Goal: Information Seeking & Learning: Learn about a topic

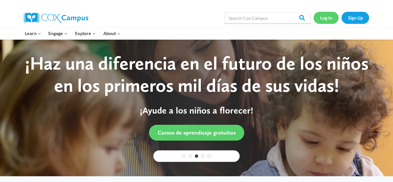
click at [323, 20] on link "Log In" at bounding box center [326, 18] width 25 height 12
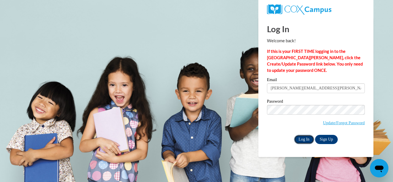
click at [301, 141] on input "Log In" at bounding box center [304, 139] width 20 height 9
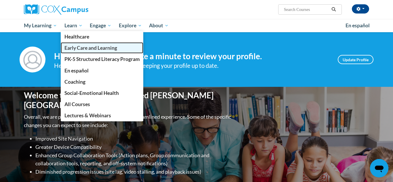
click at [74, 48] on span "Early Care and Learning" at bounding box center [90, 48] width 53 height 6
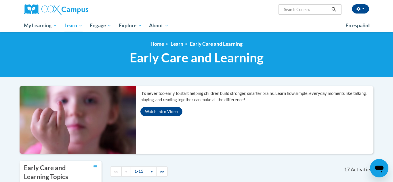
click at [203, 164] on div "«« « 1-15 » »»" at bounding box center [162, 172] width 113 height 22
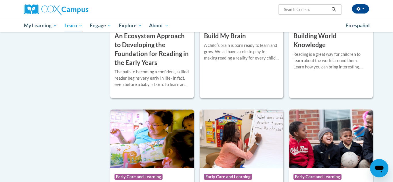
scroll to position [299, 0]
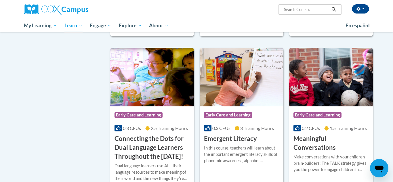
click at [244, 77] on img at bounding box center [242, 77] width 84 height 59
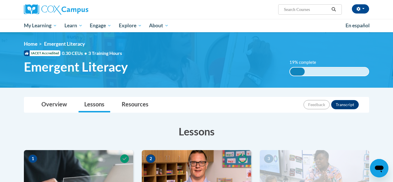
click at [246, 132] on h3 "Lessons" at bounding box center [196, 131] width 345 height 14
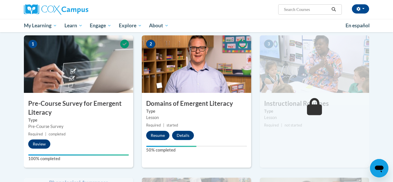
scroll to position [115, 0]
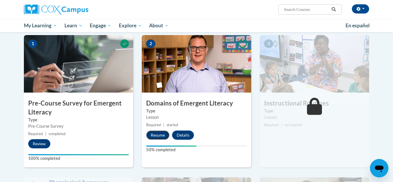
click at [163, 138] on button "Resume" at bounding box center [157, 135] width 23 height 9
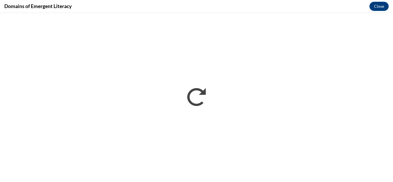
scroll to position [0, 0]
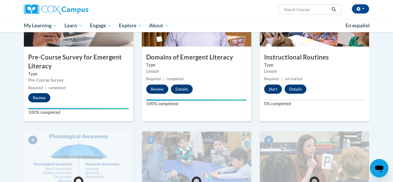
scroll to position [173, 0]
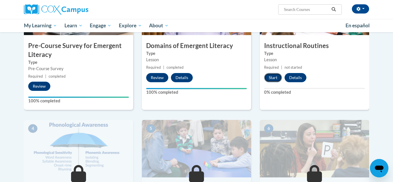
click at [270, 80] on button "Start" at bounding box center [273, 77] width 18 height 9
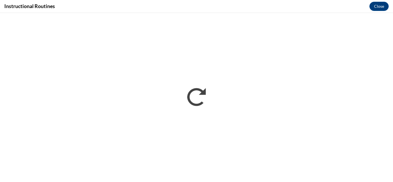
scroll to position [0, 0]
